Goal: Task Accomplishment & Management: Complete application form

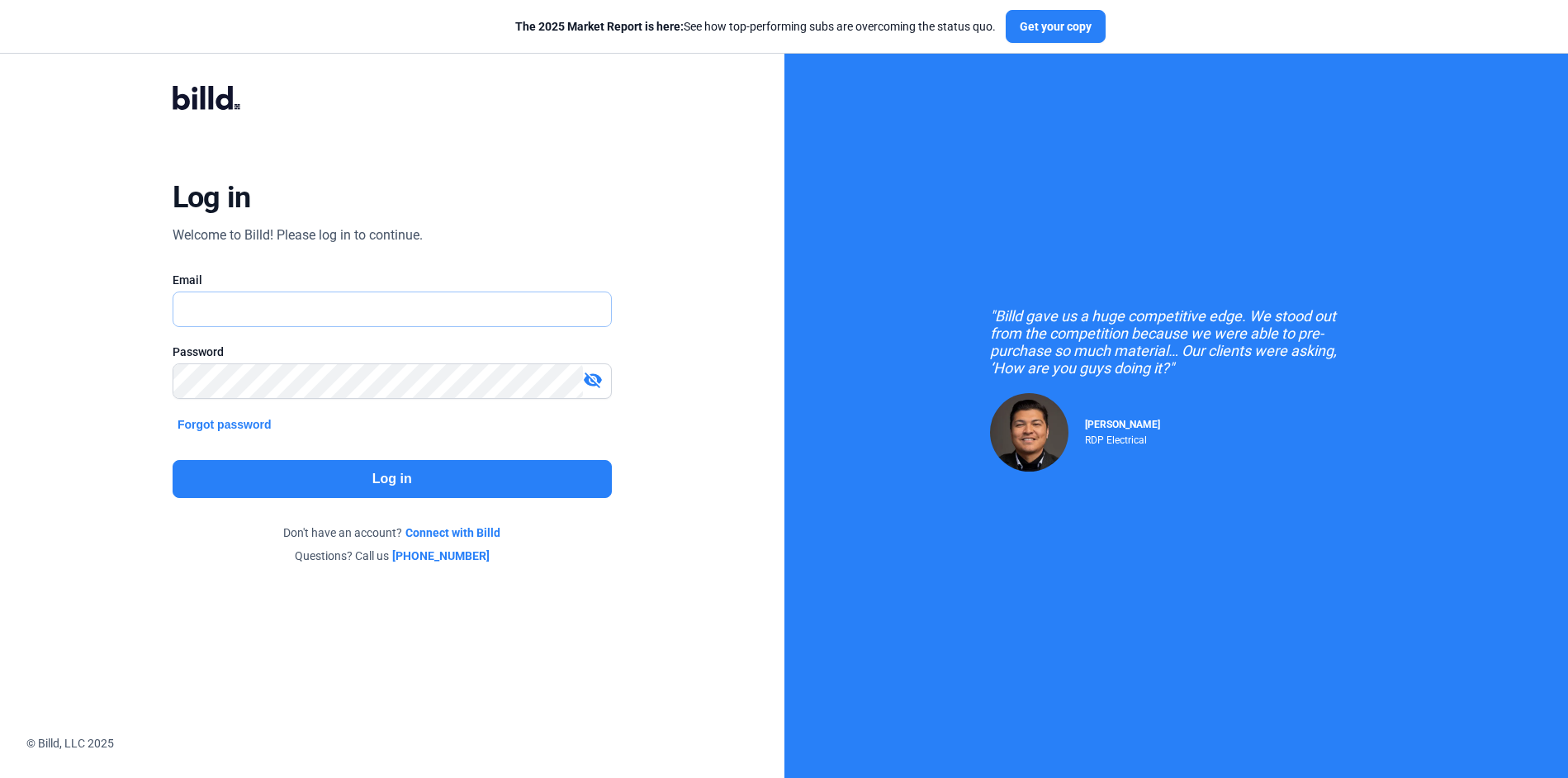
click at [370, 299] on input "text" at bounding box center [383, 310] width 419 height 34
type input "[PERSON_NAME][EMAIL_ADDRESS][DOMAIN_NAME]"
click at [394, 476] on button "Log in" at bounding box center [392, 479] width 439 height 38
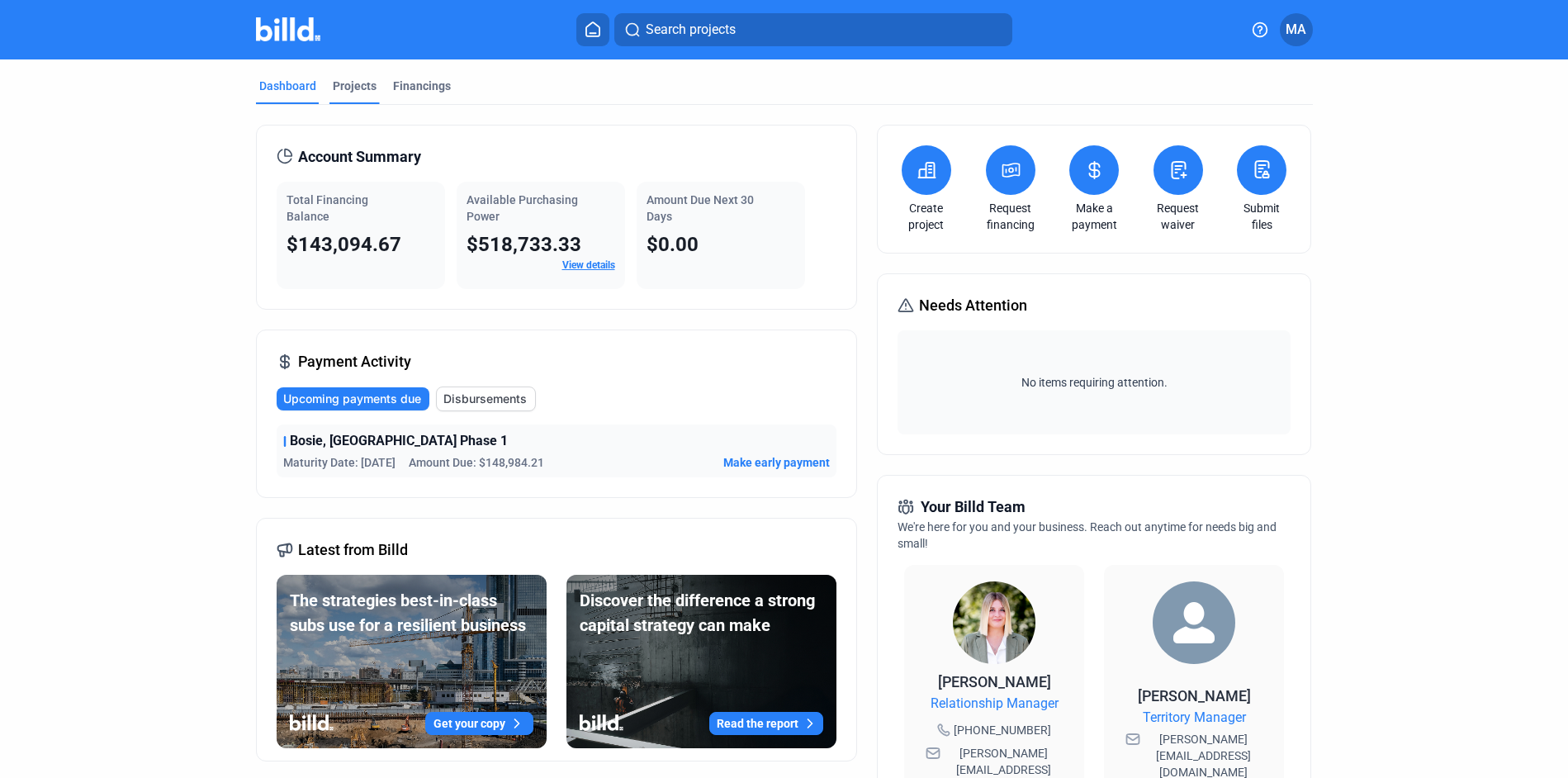
click at [345, 86] on div "Projects" at bounding box center [354, 85] width 43 height 16
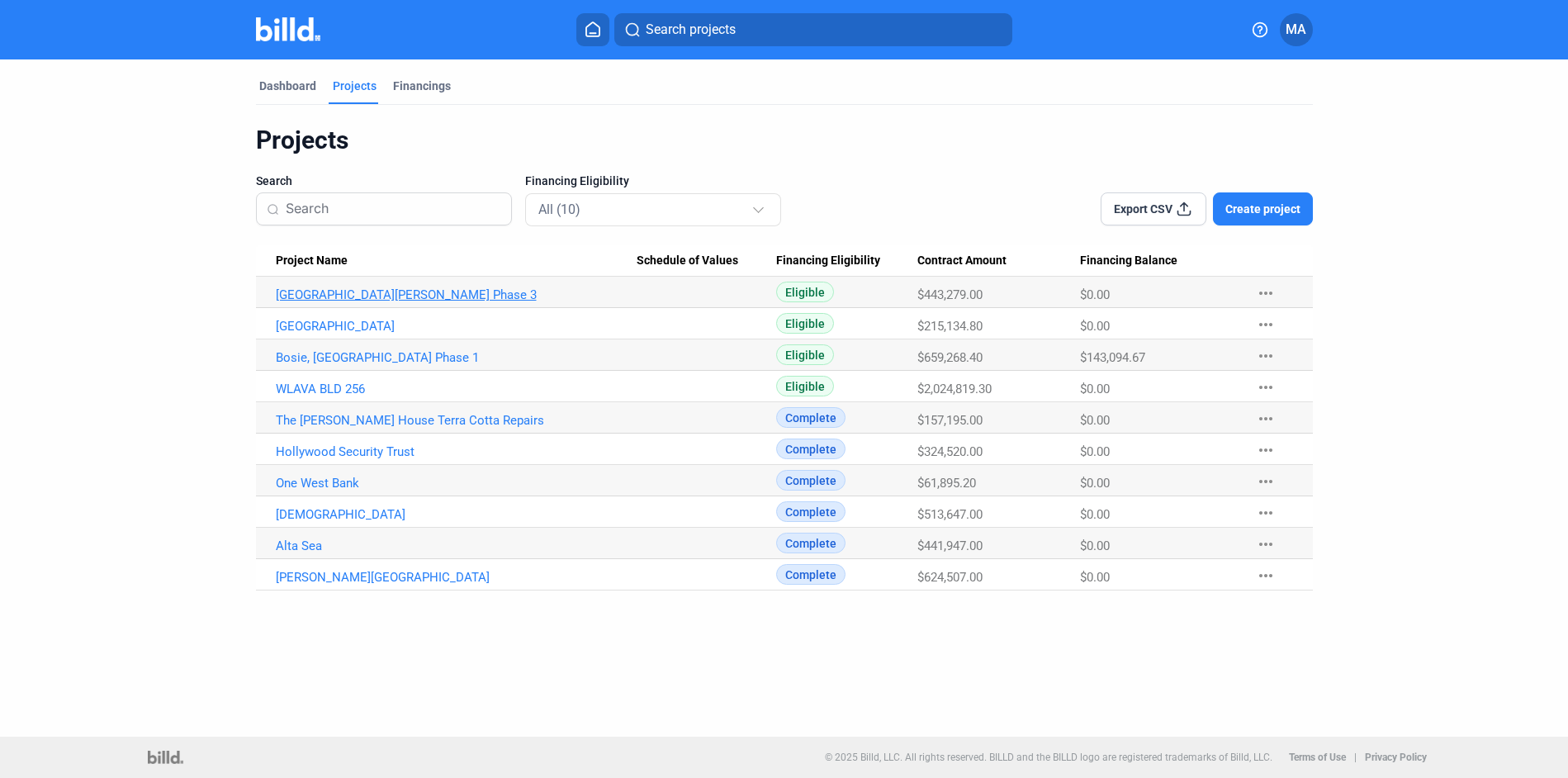
click at [426, 293] on link "[GEOGRAPHIC_DATA][PERSON_NAME] Phase 3" at bounding box center [456, 295] width 361 height 15
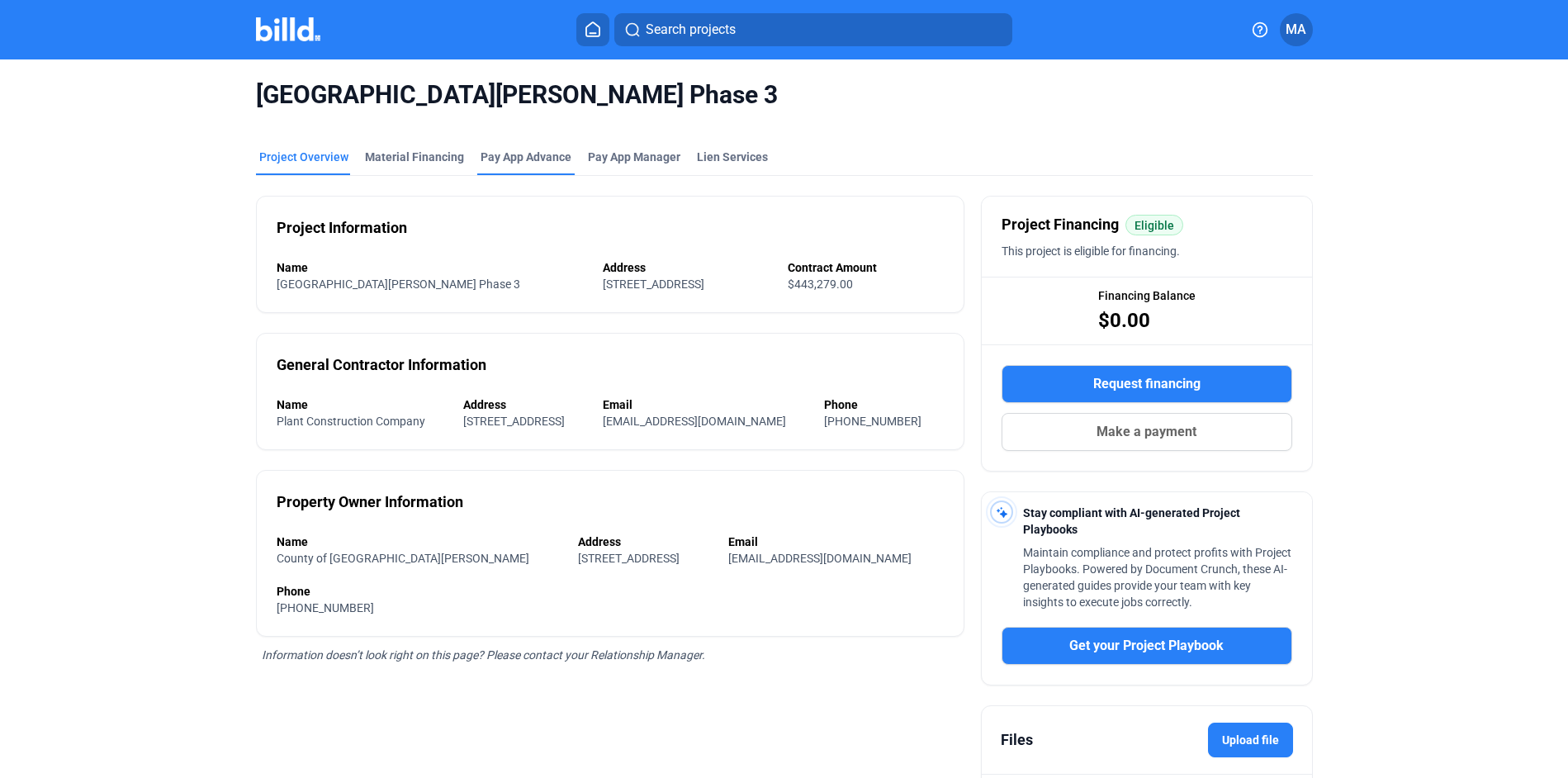
click at [513, 151] on div "Pay App Advance" at bounding box center [526, 156] width 91 height 16
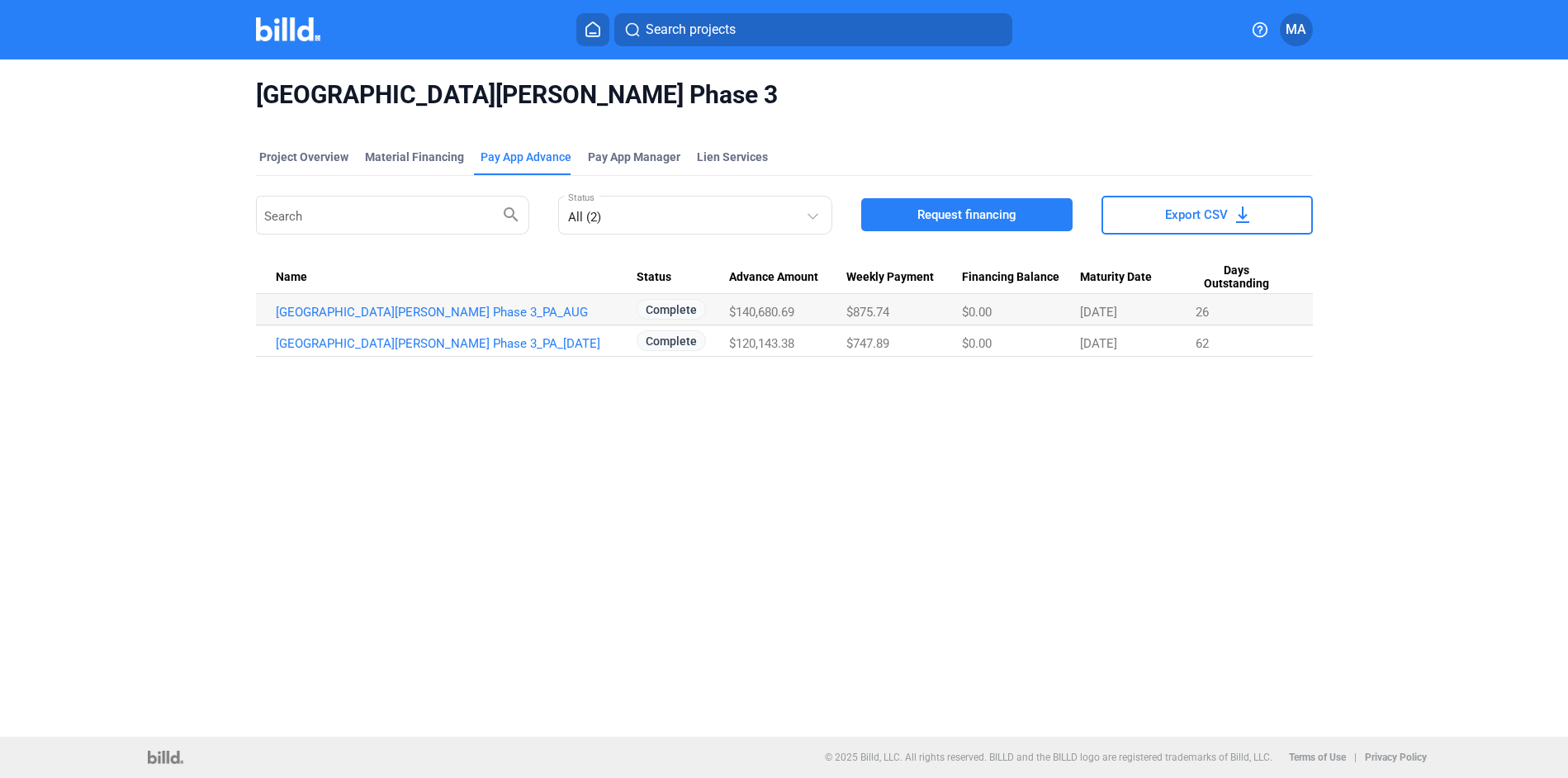
click at [954, 207] on span "Request financing" at bounding box center [967, 214] width 99 height 16
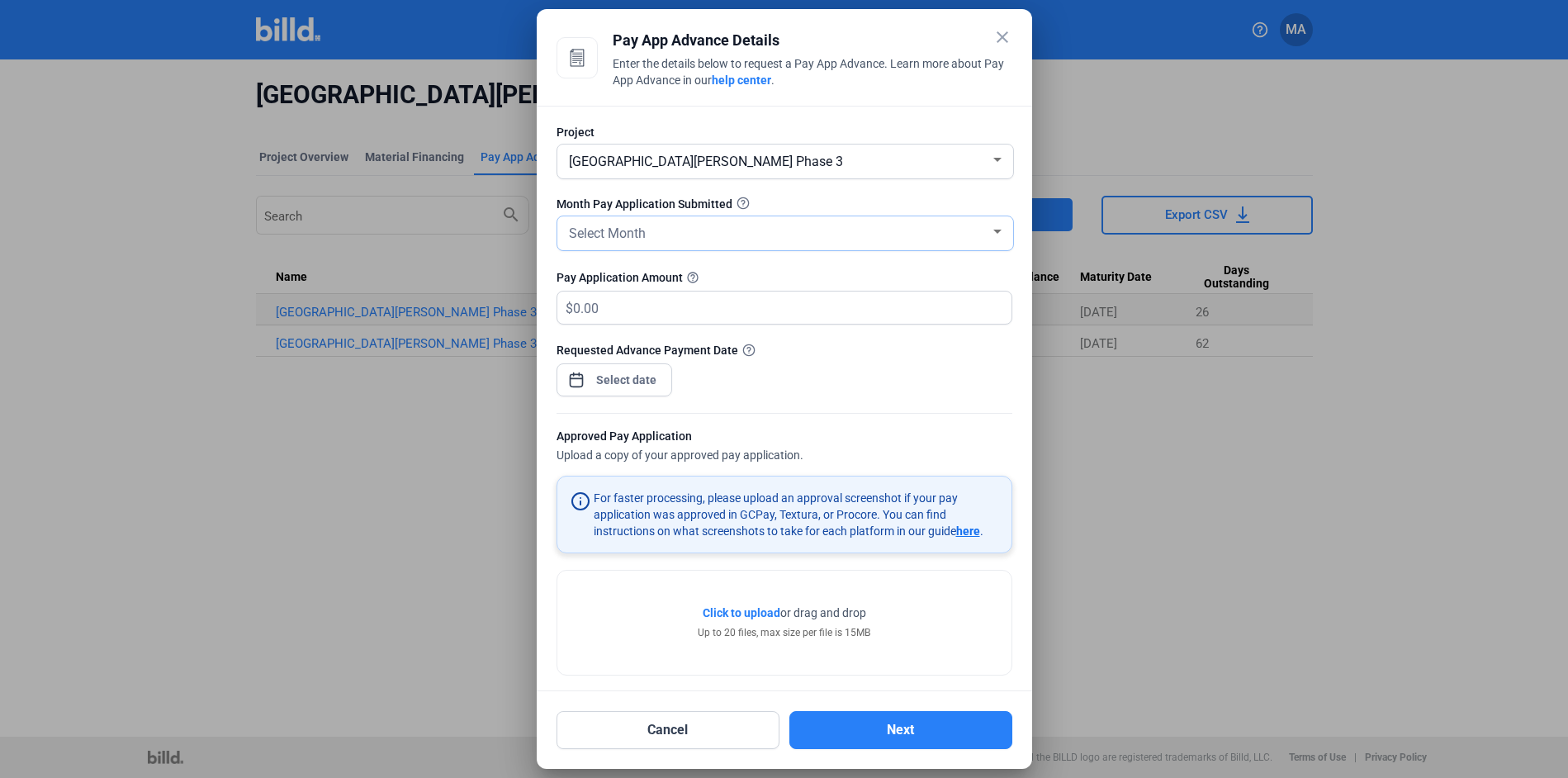
click at [851, 228] on div "Select Month" at bounding box center [778, 232] width 425 height 23
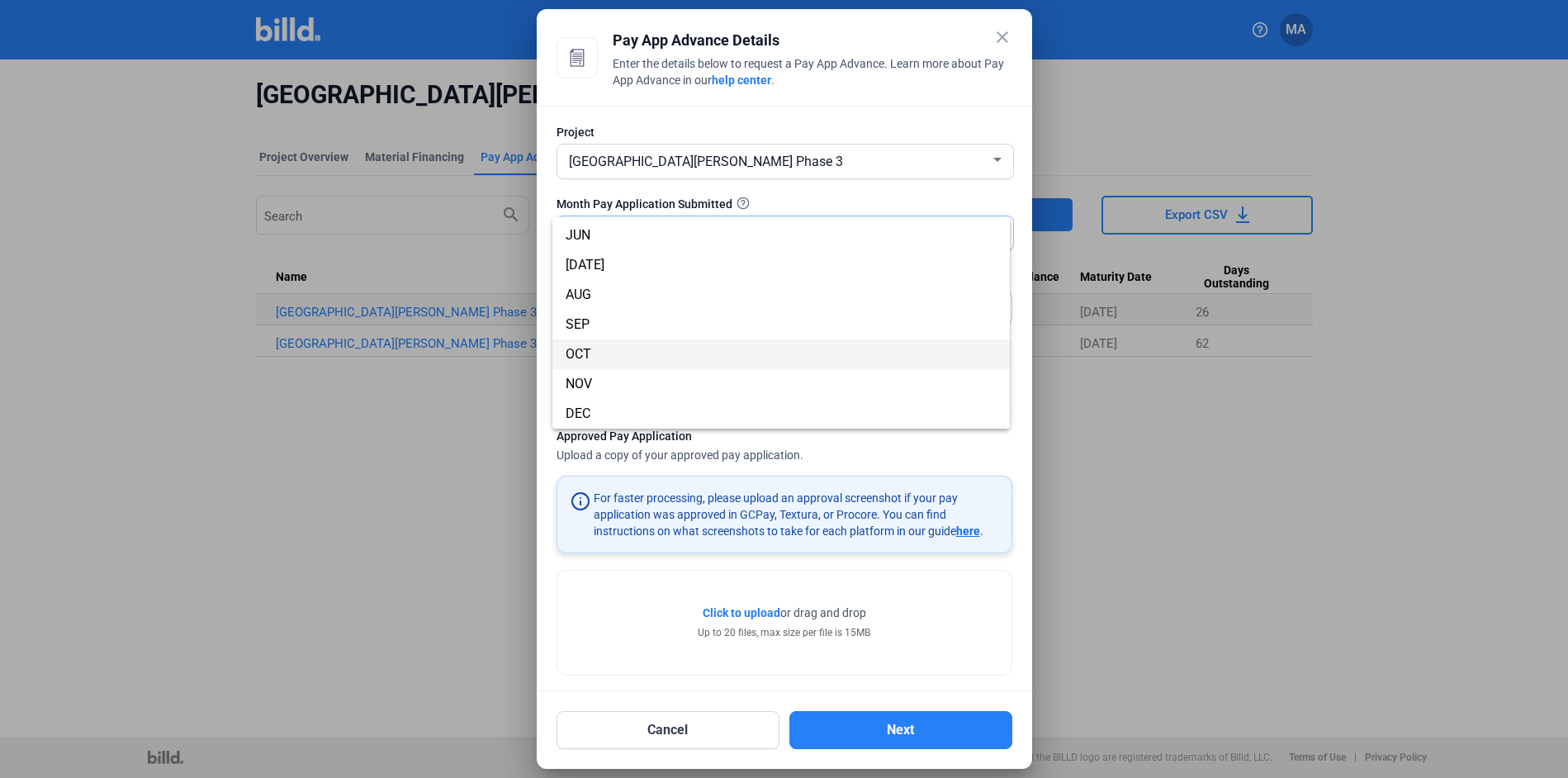
scroll to position [144, 0]
click at [732, 322] on span "SEP" at bounding box center [781, 325] width 431 height 29
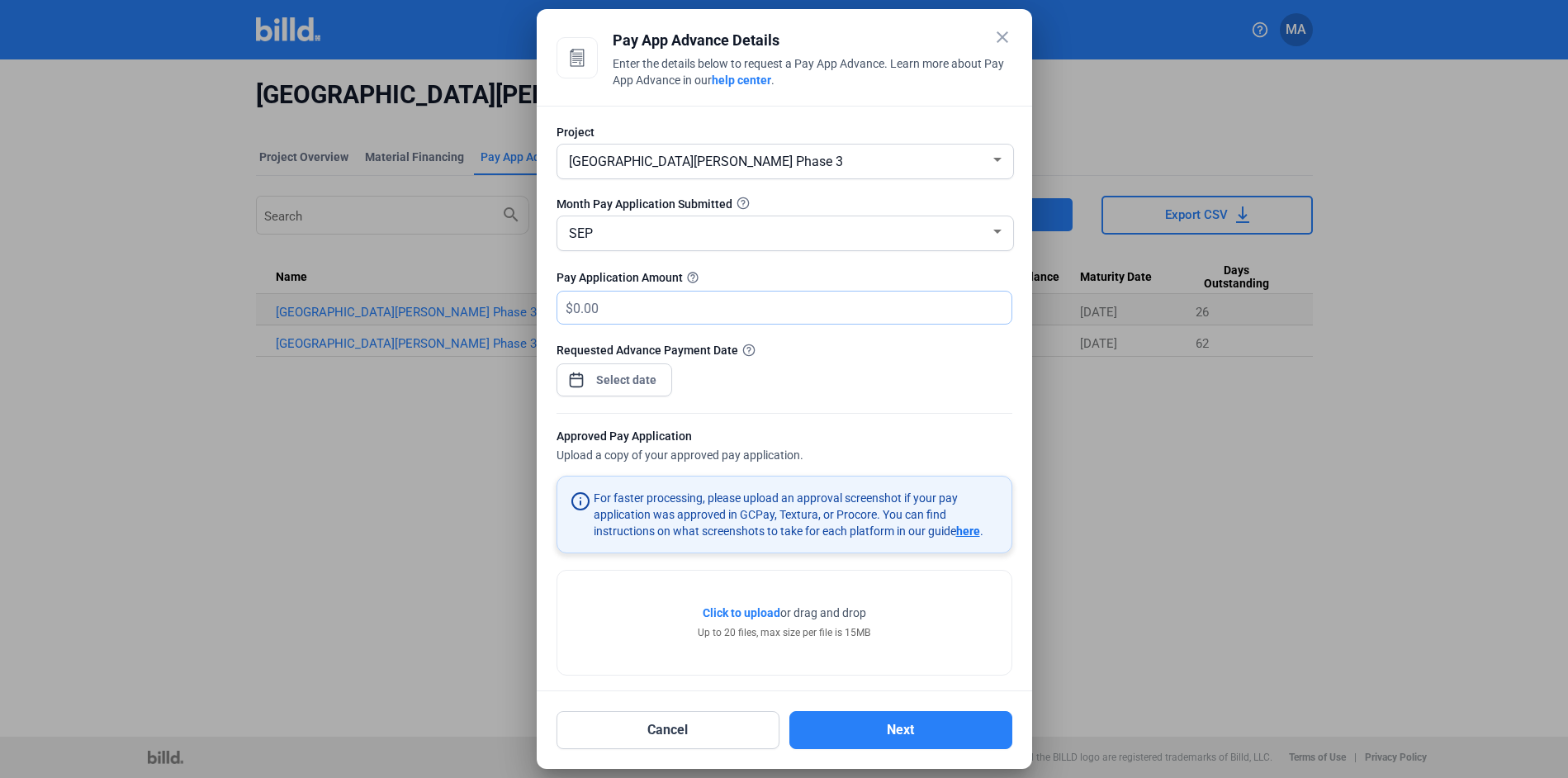
click at [699, 300] on input "text" at bounding box center [783, 308] width 419 height 32
type input "89,199"
click at [917, 365] on div "Requested Advance Payment Date" at bounding box center [784, 377] width 456 height 72
click at [660, 380] on div "close Pay App Advance Details Enter the details below to request a Pay App Adva…" at bounding box center [784, 389] width 1568 height 778
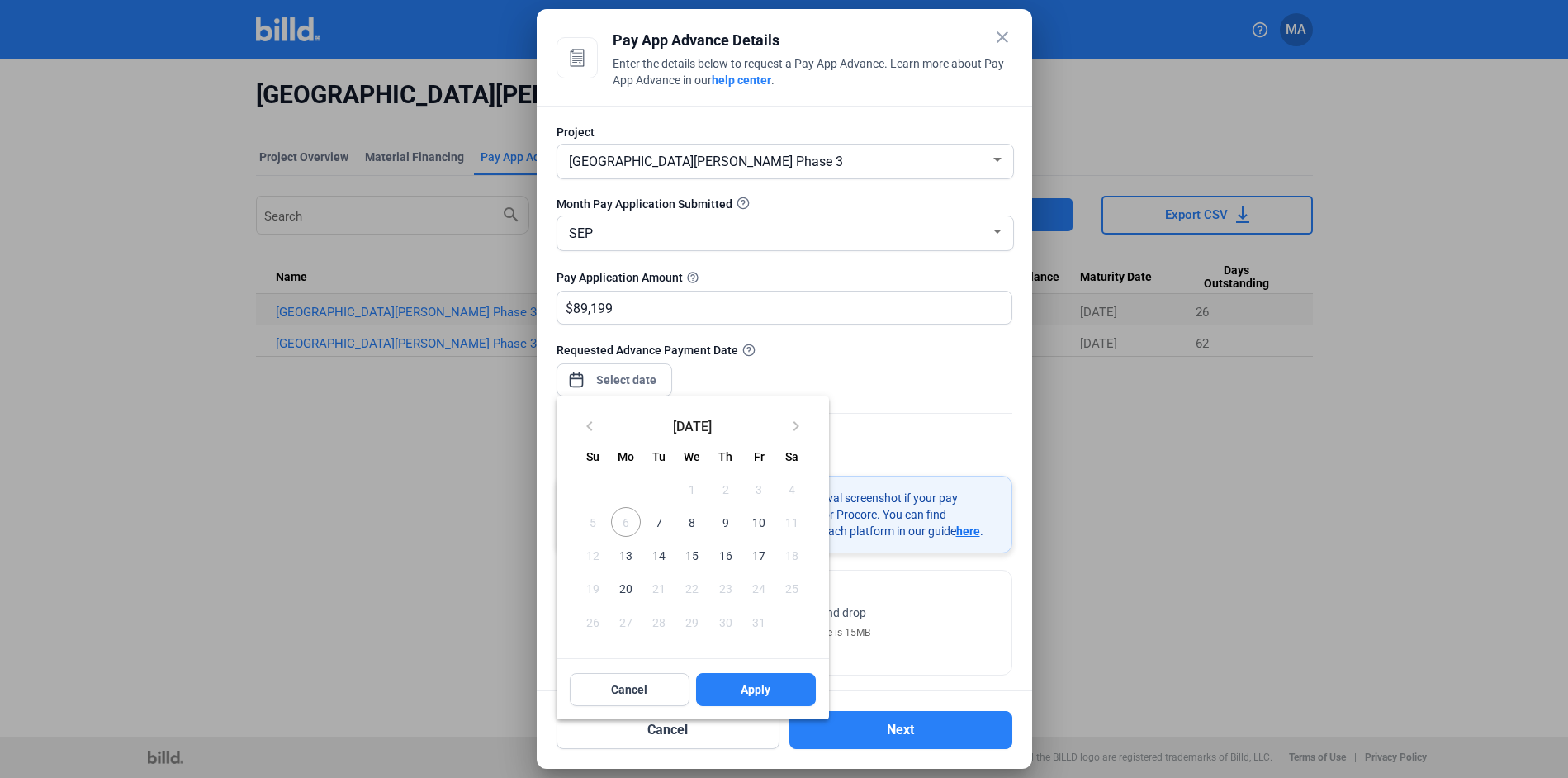
click at [660, 519] on span "7" at bounding box center [658, 521] width 29 height 29
click at [768, 702] on button "Apply" at bounding box center [755, 689] width 120 height 33
type input "[DATE]"
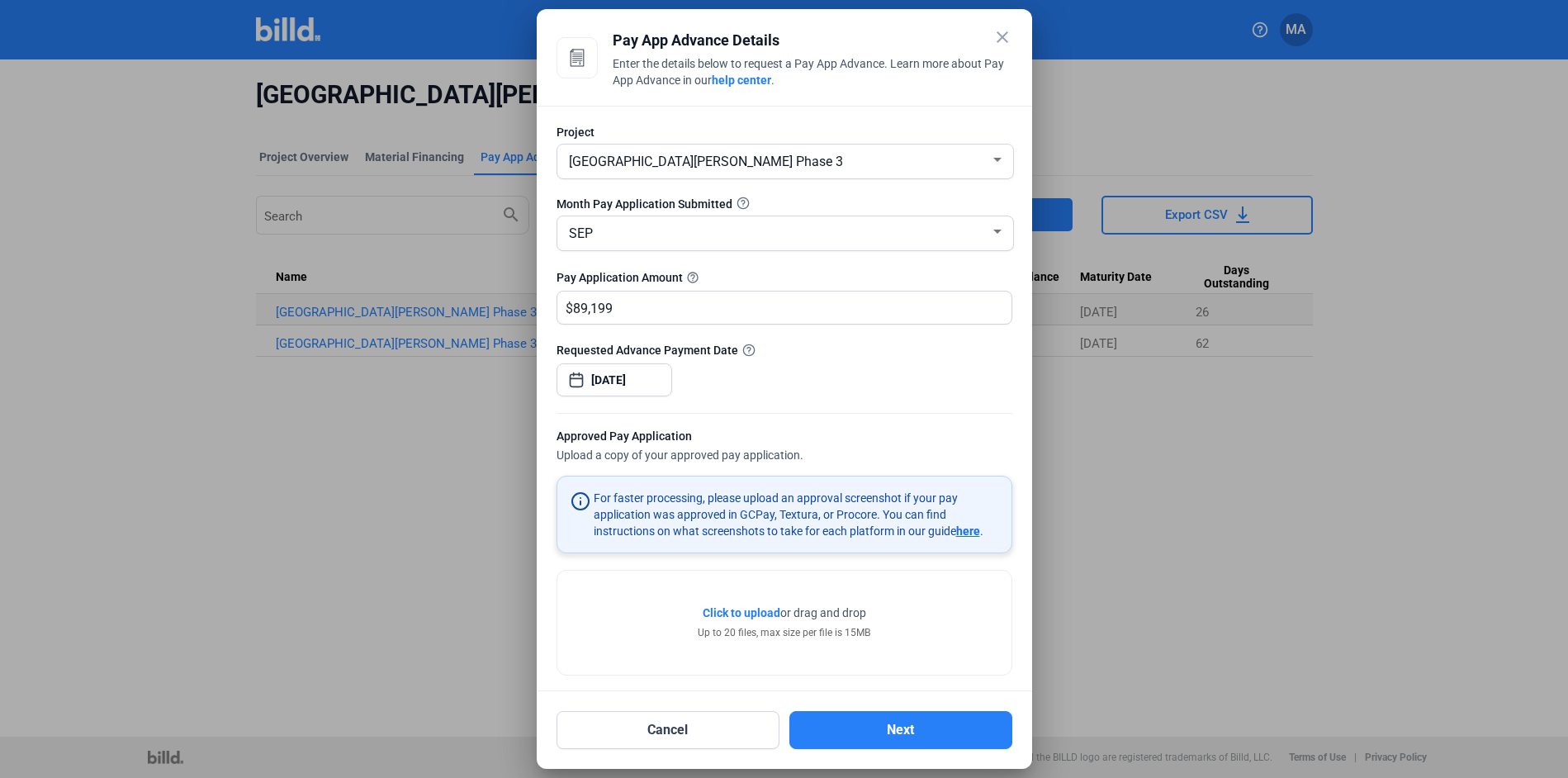
click at [865, 401] on div at bounding box center [784, 404] width 456 height 16
drag, startPoint x: 648, startPoint y: 305, endPoint x: 656, endPoint y: 313, distance: 11.3
click at [654, 312] on input "89,199" at bounding box center [783, 308] width 419 height 32
type input "89,199.00"
click at [835, 385] on div "Requested Advance Payment Date [DATE]" at bounding box center [784, 377] width 456 height 72
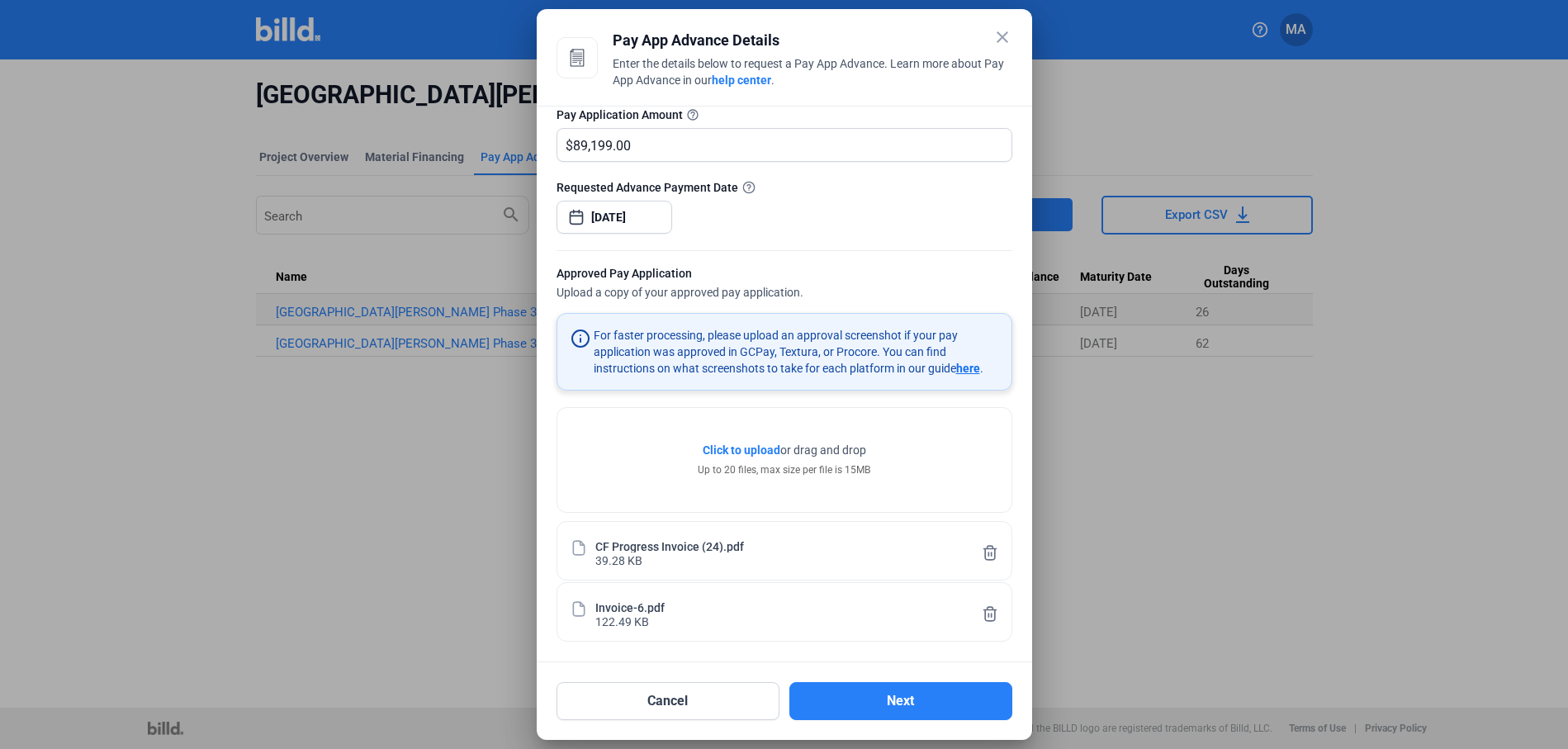
scroll to position [161, 0]
click at [897, 699] on button "Next" at bounding box center [901, 701] width 223 height 38
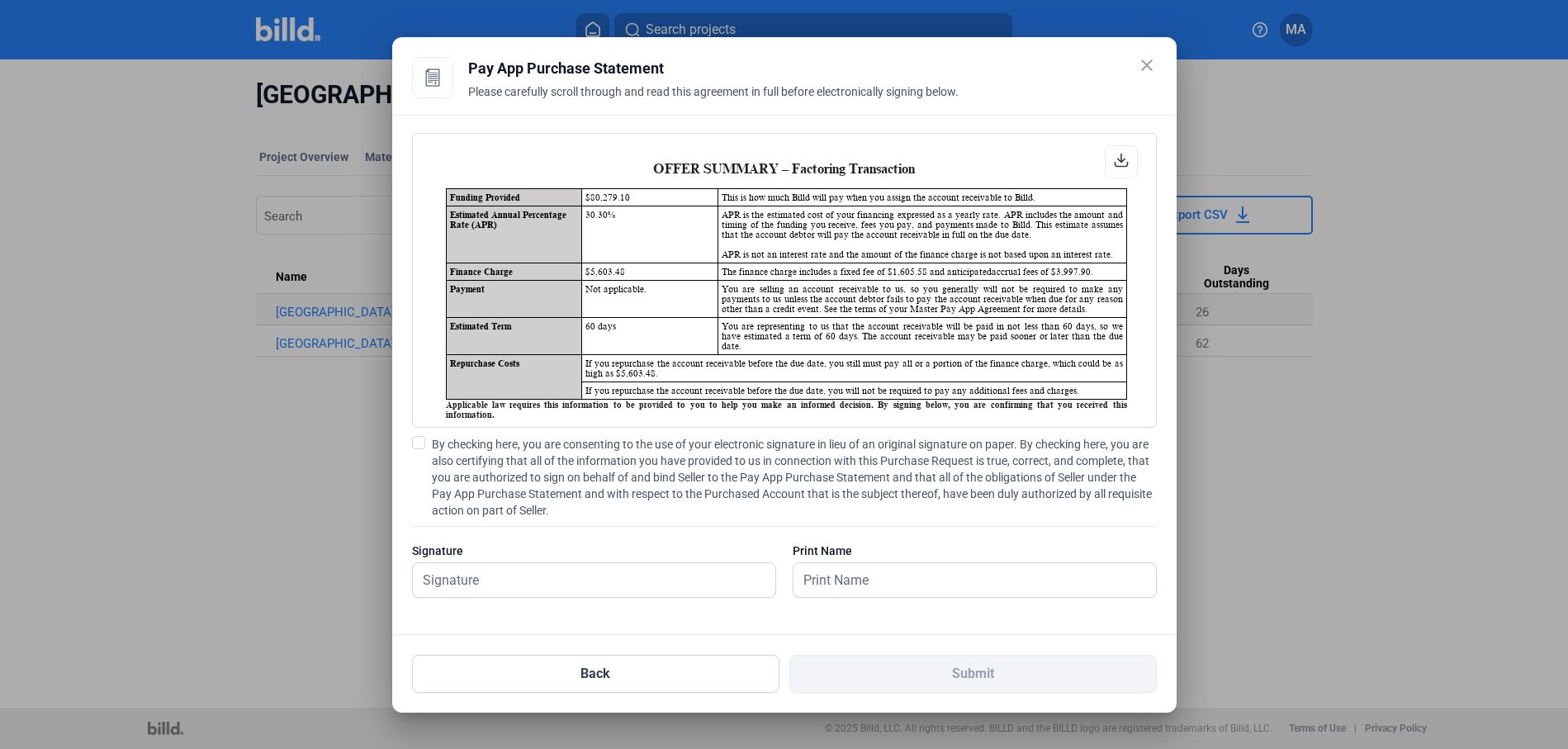
scroll to position [1, 0]
drag, startPoint x: 724, startPoint y: 273, endPoint x: 1213, endPoint y: 281, distance: 489.1
click at [1229, 279] on div "close Pay App Advance Details Enter the details below to request a Pay App Adva…" at bounding box center [784, 374] width 1568 height 749
click at [1060, 271] on td "The finance charge includes a fixed fee of $1,605.58 and anticipated accrual fe…" at bounding box center [922, 271] width 408 height 17
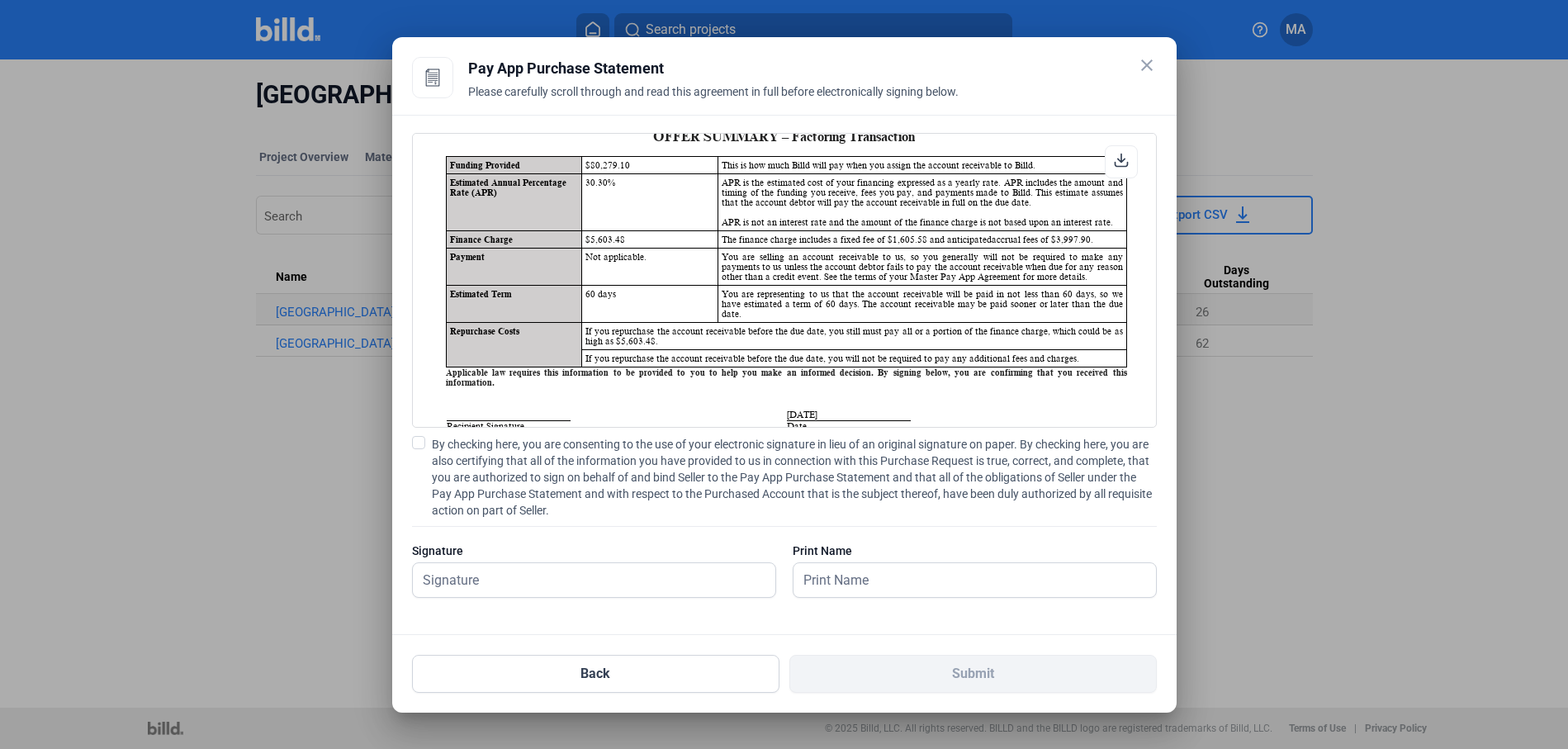
scroll to position [0, 0]
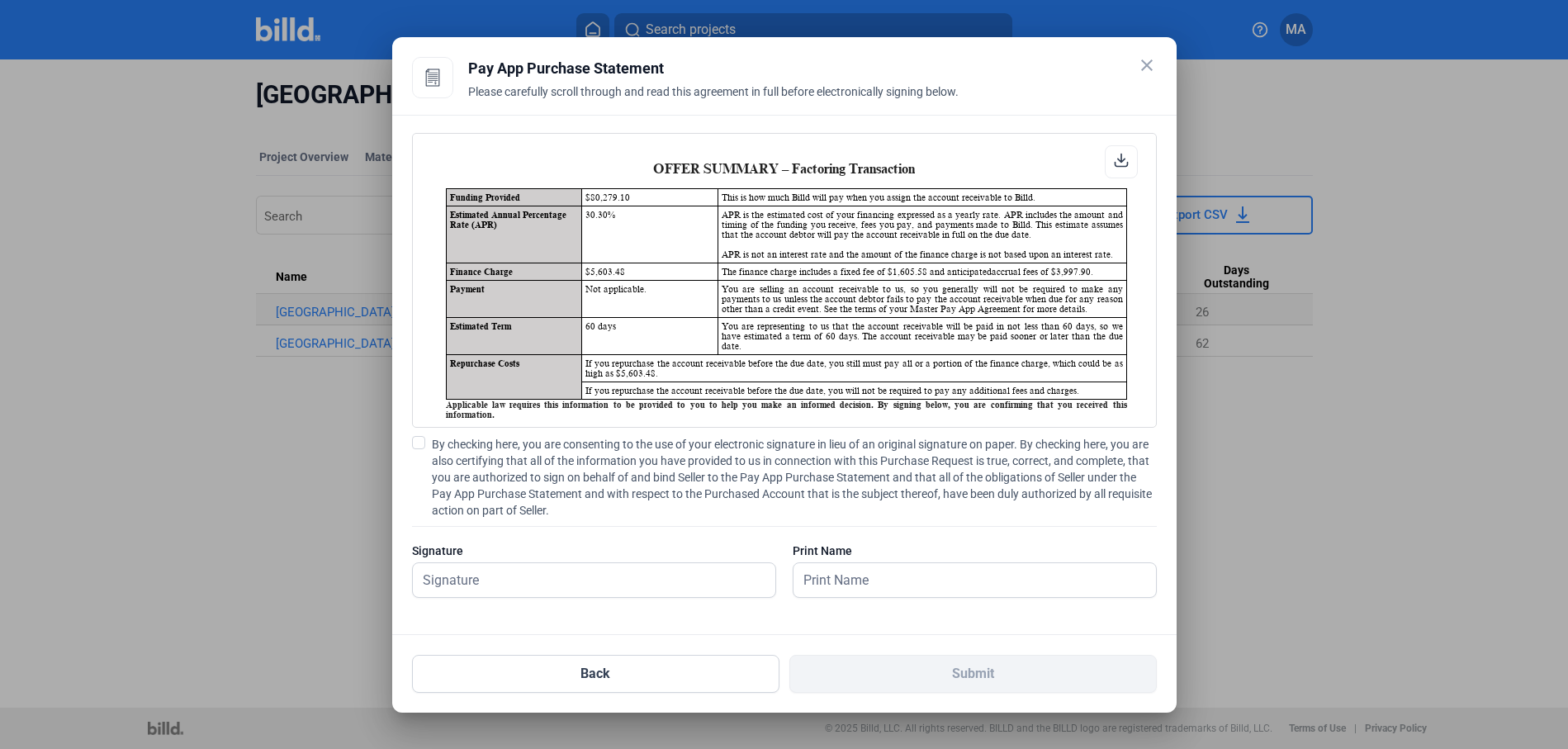
click at [1146, 63] on mat-icon "close" at bounding box center [1146, 65] width 20 height 20
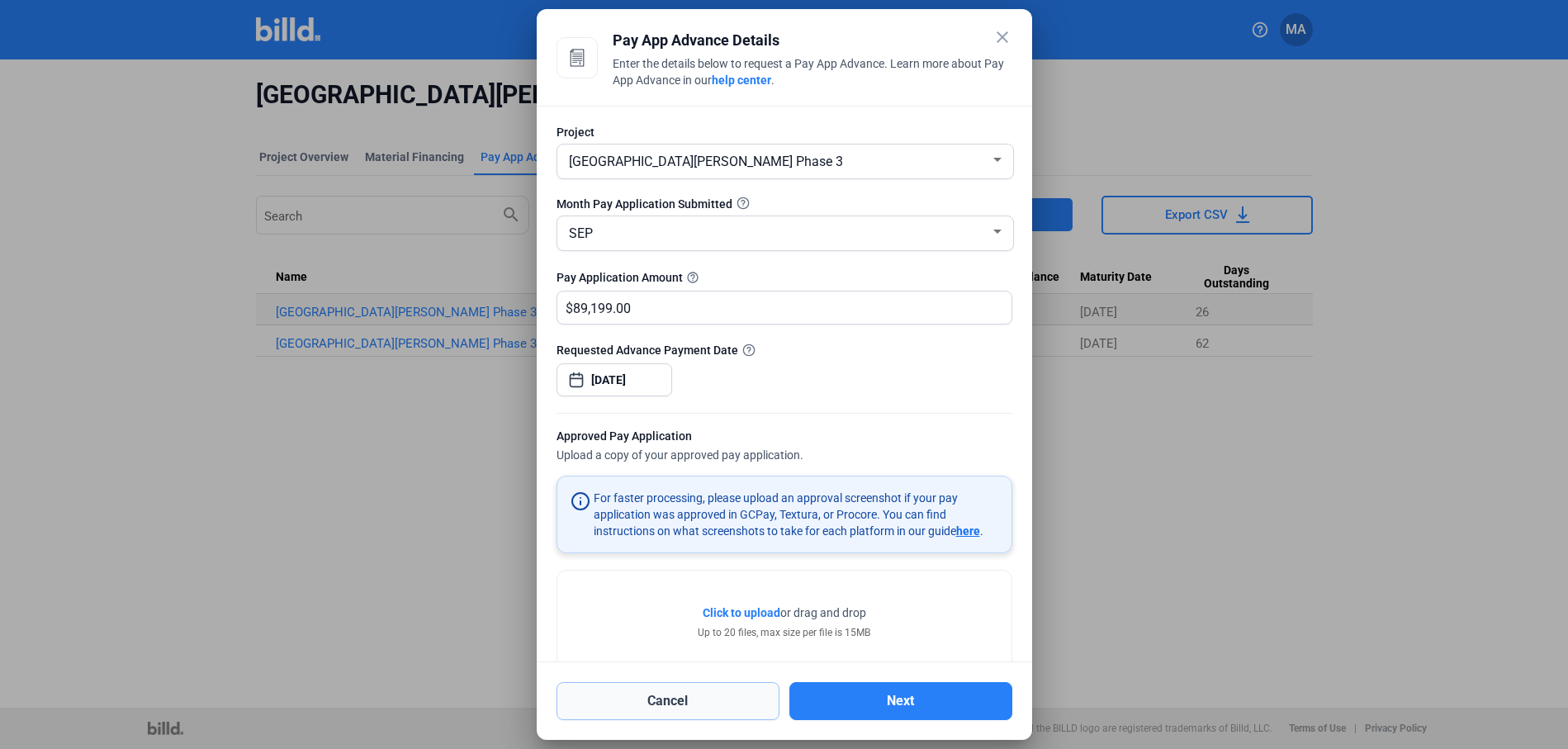
click at [727, 689] on button "Cancel" at bounding box center [668, 701] width 223 height 38
